Goal: Find specific page/section: Find specific page/section

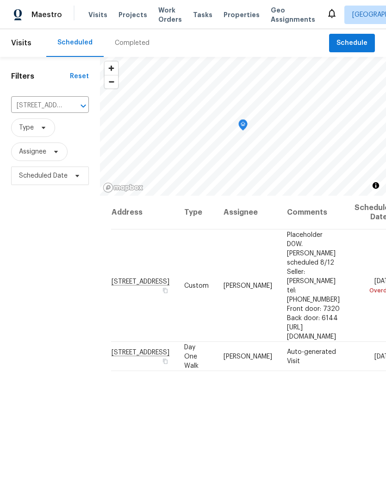
scroll to position [0, 56]
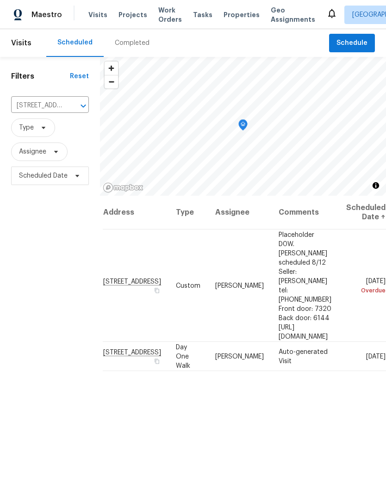
click at [73, 106] on icon "Clear" at bounding box center [71, 105] width 9 height 9
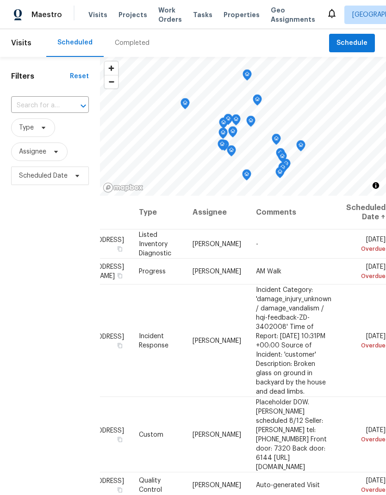
click at [130, 44] on div "Completed" at bounding box center [132, 42] width 35 height 9
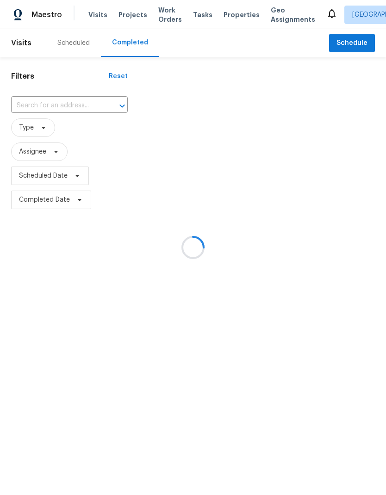
click at [71, 100] on div at bounding box center [193, 247] width 386 height 495
click at [67, 108] on div at bounding box center [193, 247] width 386 height 495
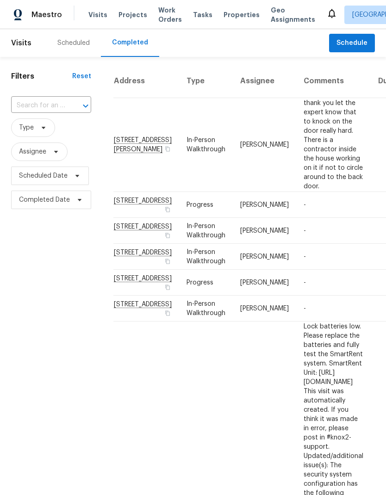
click at [72, 110] on div at bounding box center [79, 106] width 24 height 13
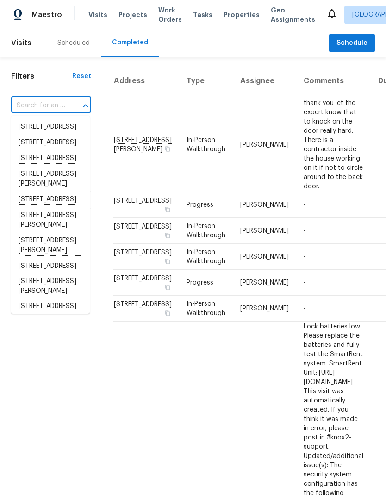
click at [54, 102] on input "text" at bounding box center [38, 106] width 54 height 14
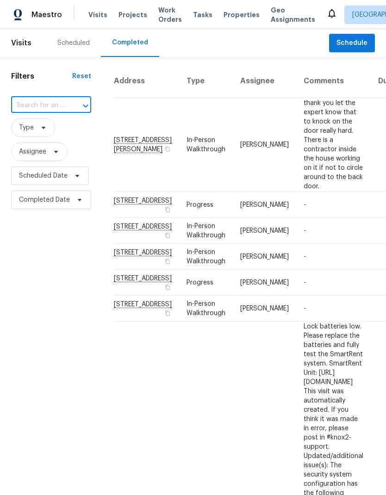
paste input "[STREET_ADDRESS]"
type input "[STREET_ADDRESS]"
click at [60, 134] on li "[STREET_ADDRESS]" at bounding box center [50, 126] width 79 height 15
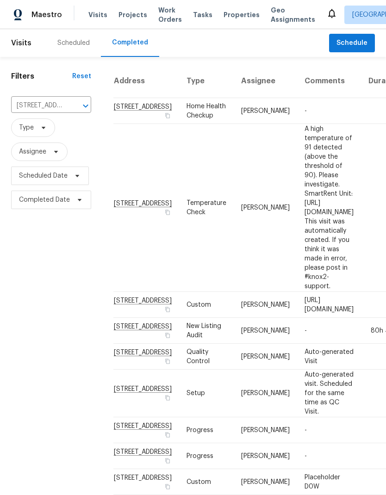
click at [300, 124] on td "-" at bounding box center [329, 111] width 64 height 26
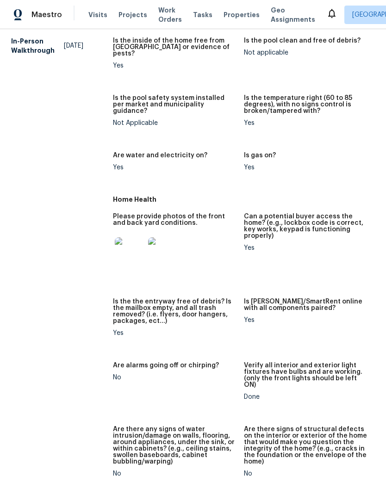
scroll to position [385, 0]
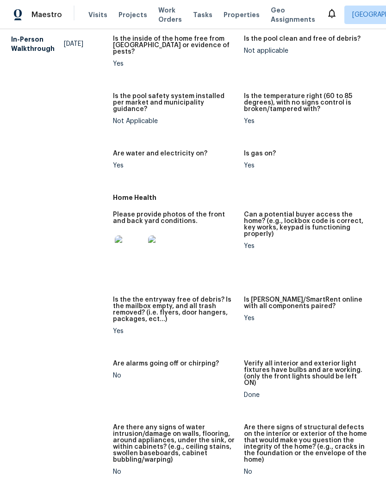
click at [123, 238] on img at bounding box center [130, 251] width 30 height 30
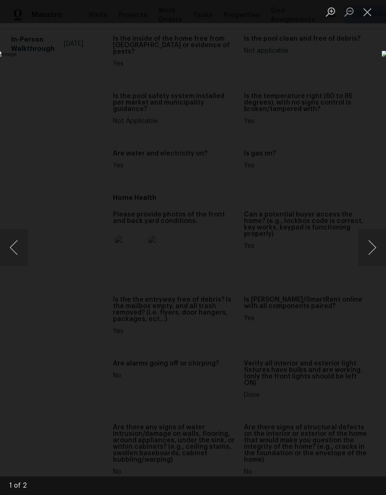
click at [373, 250] on button "Next image" at bounding box center [372, 247] width 28 height 37
click at [367, 245] on button "Next image" at bounding box center [372, 247] width 28 height 37
click at [360, 16] on button "Close lightbox" at bounding box center [367, 12] width 19 height 16
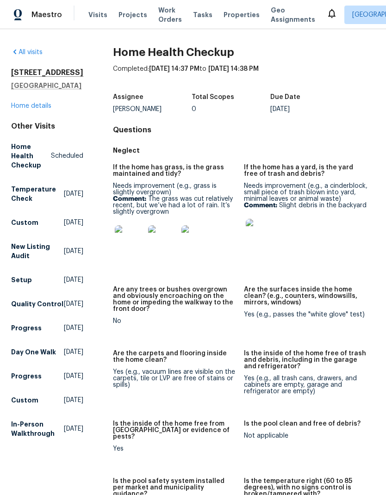
scroll to position [0, 0]
click at [253, 224] on img at bounding box center [261, 234] width 30 height 30
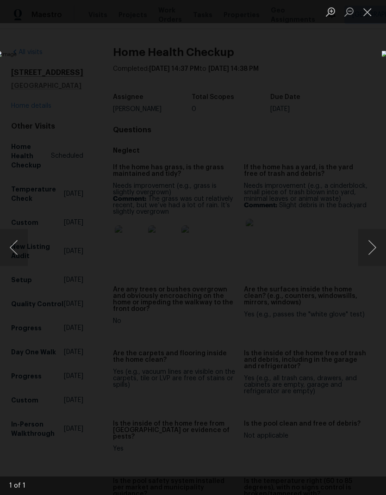
click at [366, 254] on button "Next image" at bounding box center [372, 247] width 28 height 37
click at [367, 247] on button "Next image" at bounding box center [372, 247] width 28 height 37
click at [370, 11] on button "Close lightbox" at bounding box center [367, 12] width 19 height 16
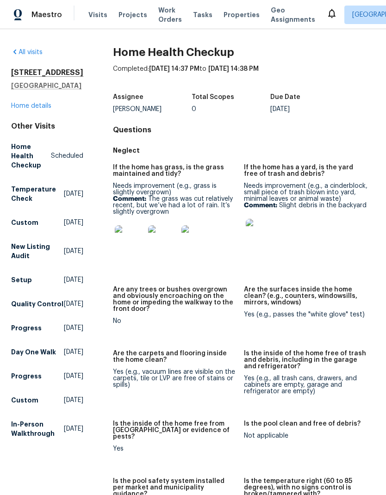
click at [163, 20] on span "Work Orders" at bounding box center [170, 15] width 24 height 19
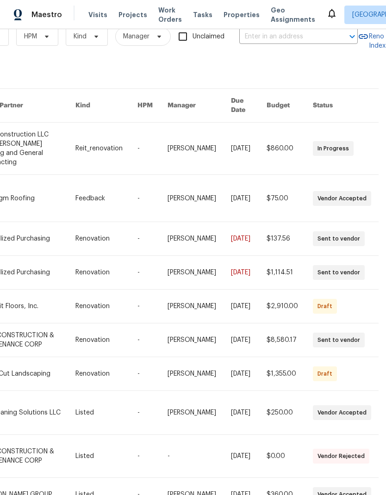
scroll to position [20, 152]
click at [312, 37] on input "text" at bounding box center [285, 37] width 93 height 14
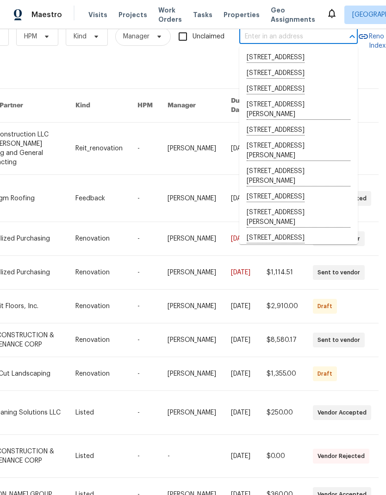
click at [277, 32] on input "text" at bounding box center [285, 37] width 93 height 14
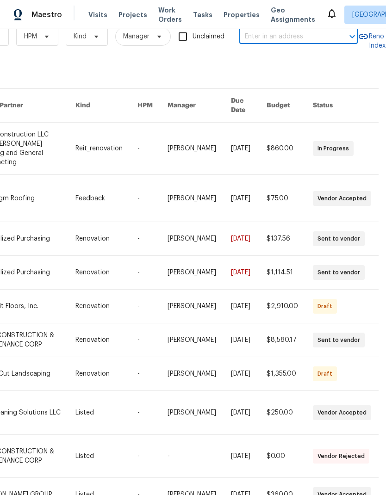
paste input "[STREET_ADDRESS]"
type input "[STREET_ADDRESS]"
click at [307, 65] on li "[STREET_ADDRESS]" at bounding box center [298, 58] width 119 height 16
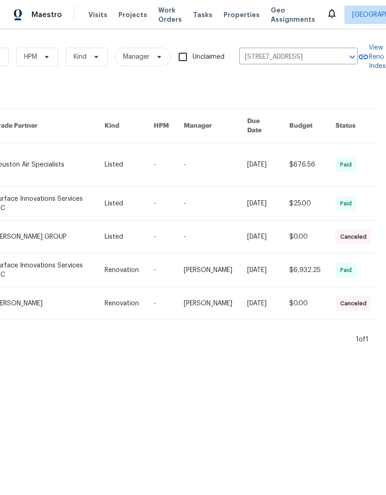
scroll to position [0, 152]
click at [98, 17] on span "Visits" at bounding box center [97, 14] width 19 height 9
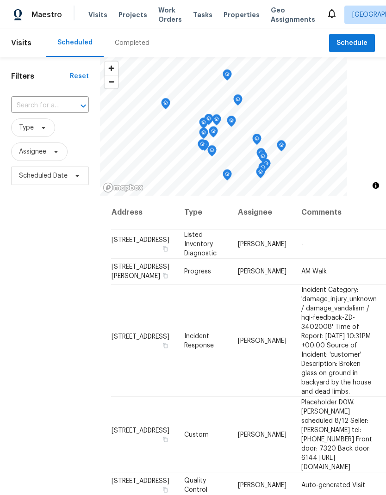
click at [128, 43] on div "Completed" at bounding box center [132, 42] width 35 height 9
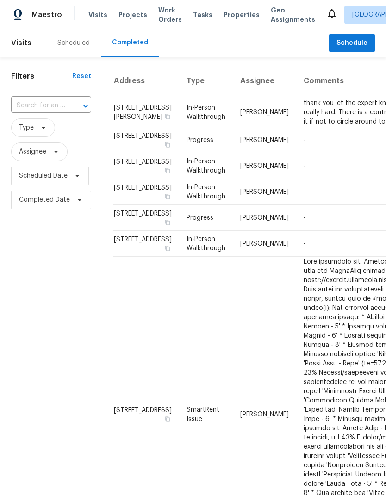
click at [58, 107] on input "text" at bounding box center [38, 106] width 54 height 14
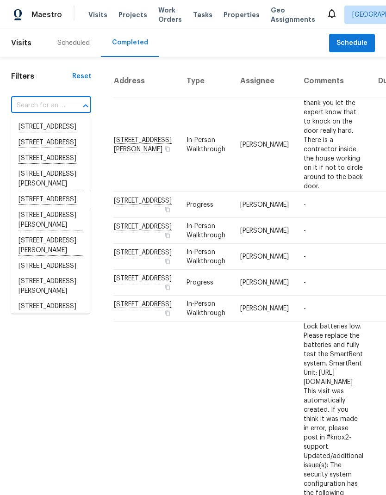
paste input "[STREET_ADDRESS]"
type input "[STREET_ADDRESS]"
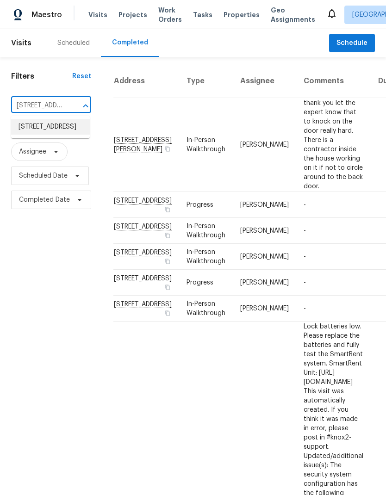
click at [39, 127] on li "[STREET_ADDRESS]" at bounding box center [50, 126] width 79 height 15
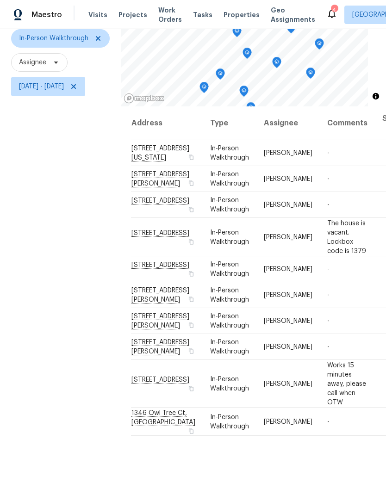
scroll to position [79, 1]
click at [274, 64] on icon "Map marker" at bounding box center [277, 62] width 8 height 11
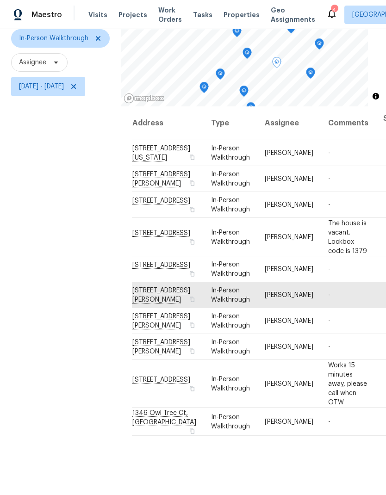
scroll to position [0, 0]
click at [345, 84] on icon "Map marker" at bounding box center [344, 85] width 3 height 2
